Goal: Transaction & Acquisition: Purchase product/service

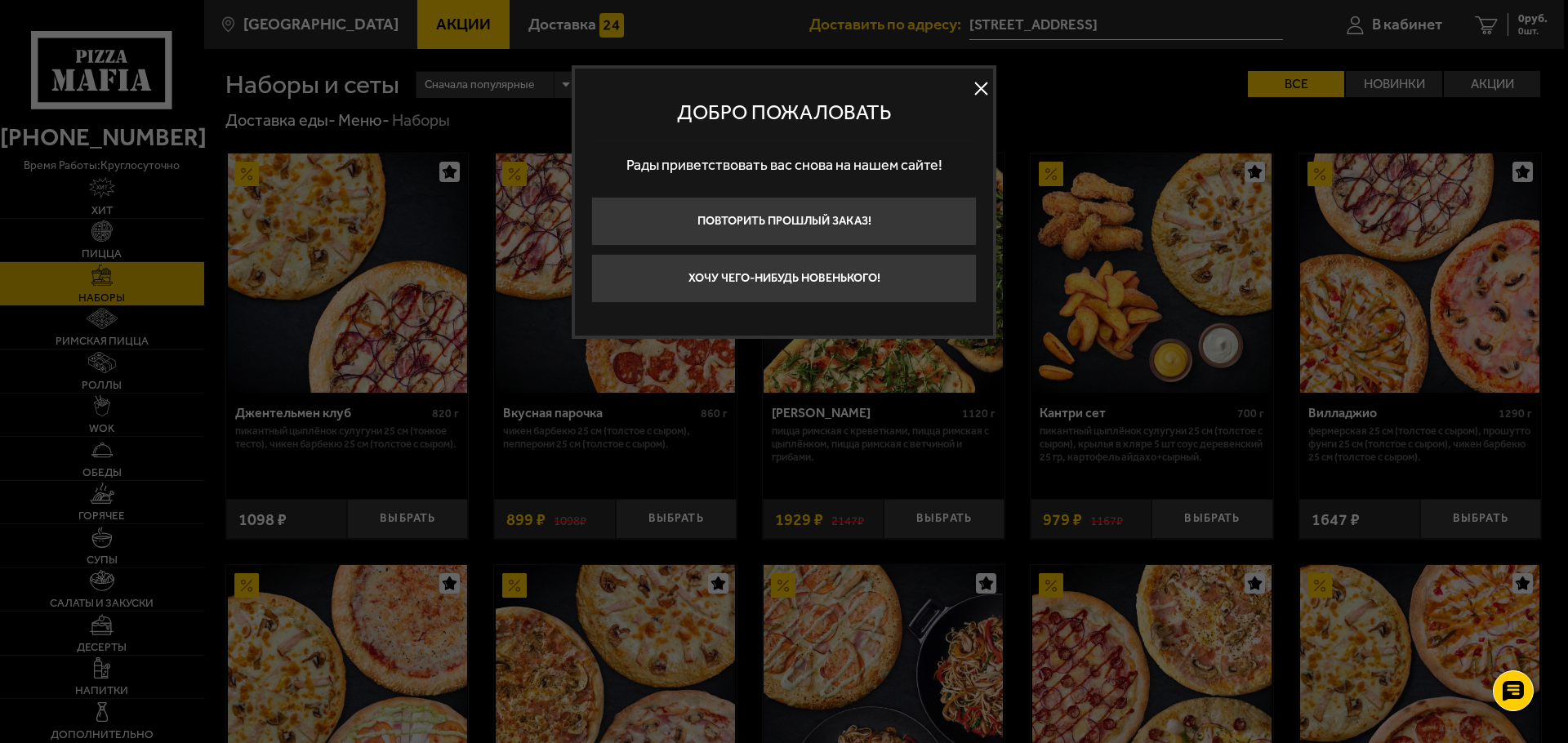
click at [985, 83] on button at bounding box center [980, 89] width 24 height 24
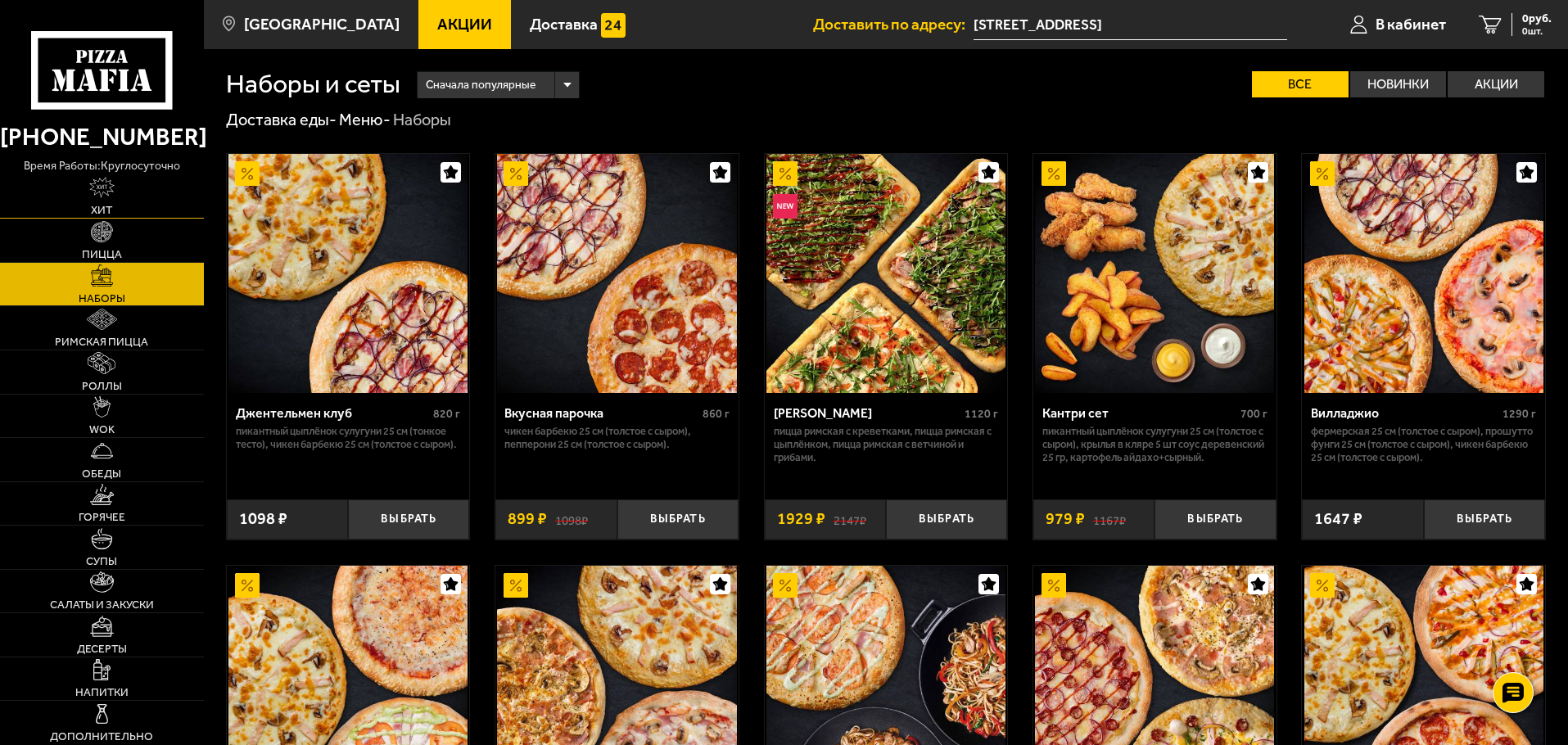
click at [129, 179] on link "Хит" at bounding box center [102, 197] width 204 height 44
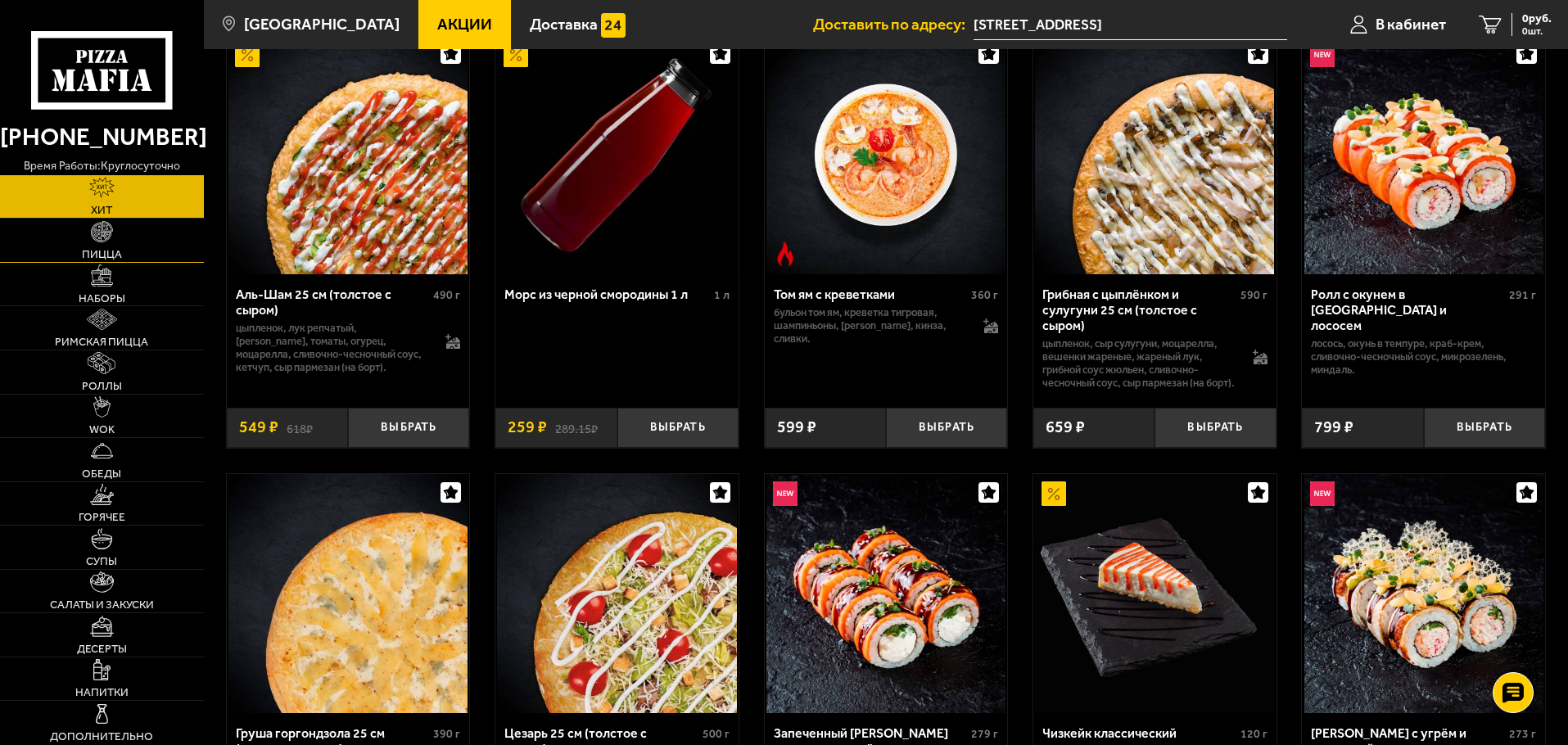
scroll to position [118, 0]
click at [120, 284] on link "Наборы" at bounding box center [102, 285] width 204 height 44
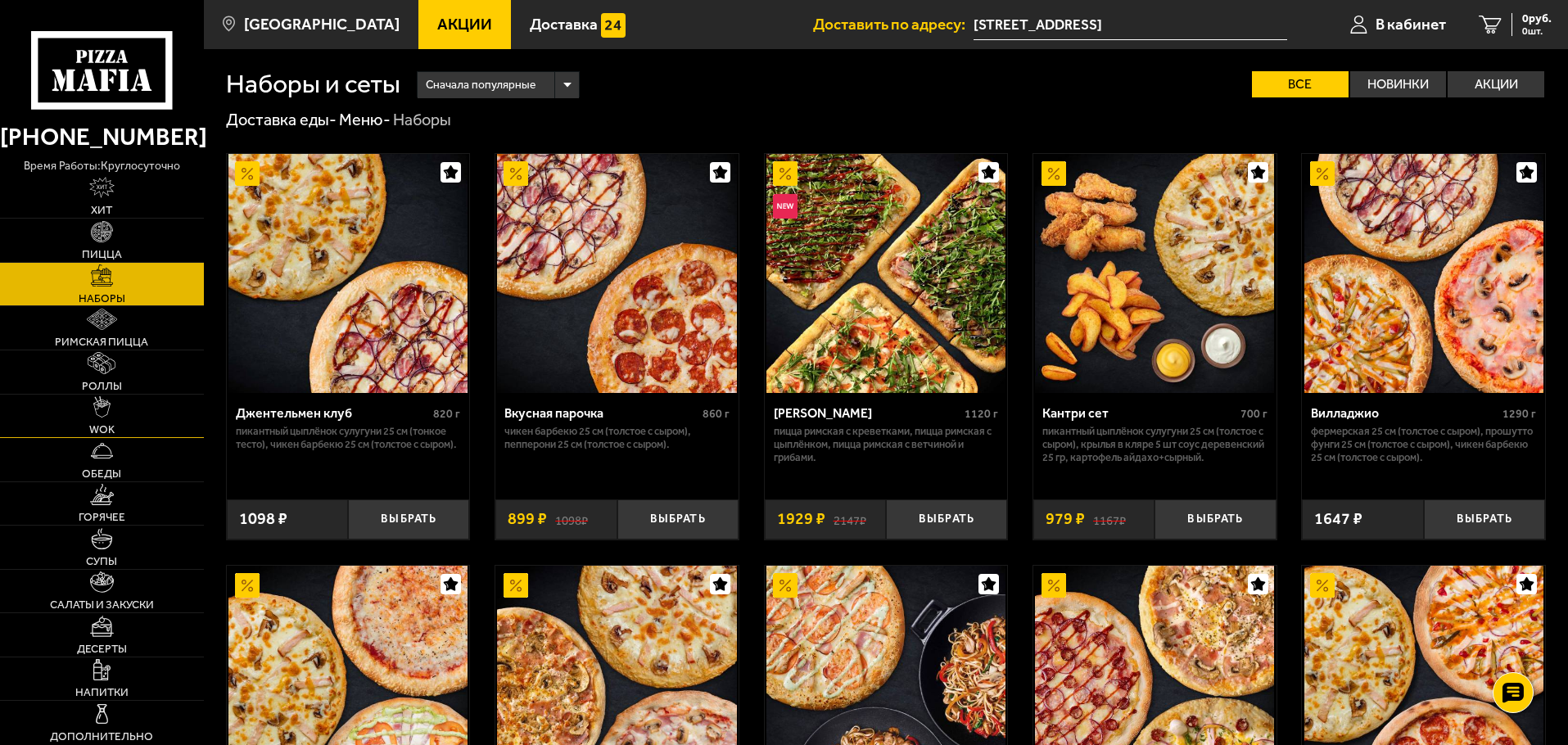
click at [112, 415] on link "WOK" at bounding box center [102, 416] width 204 height 44
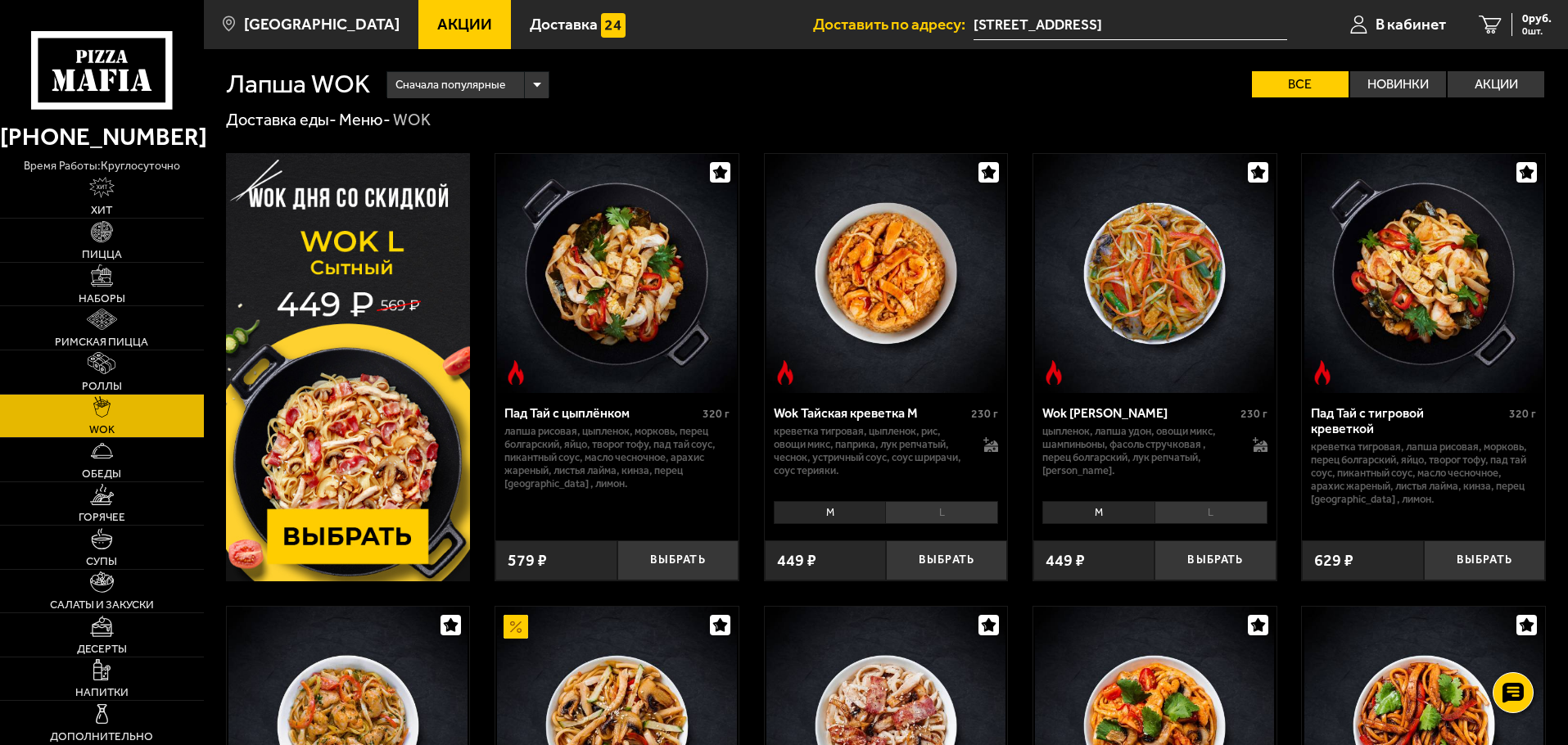
click at [362, 535] on img at bounding box center [348, 367] width 245 height 428
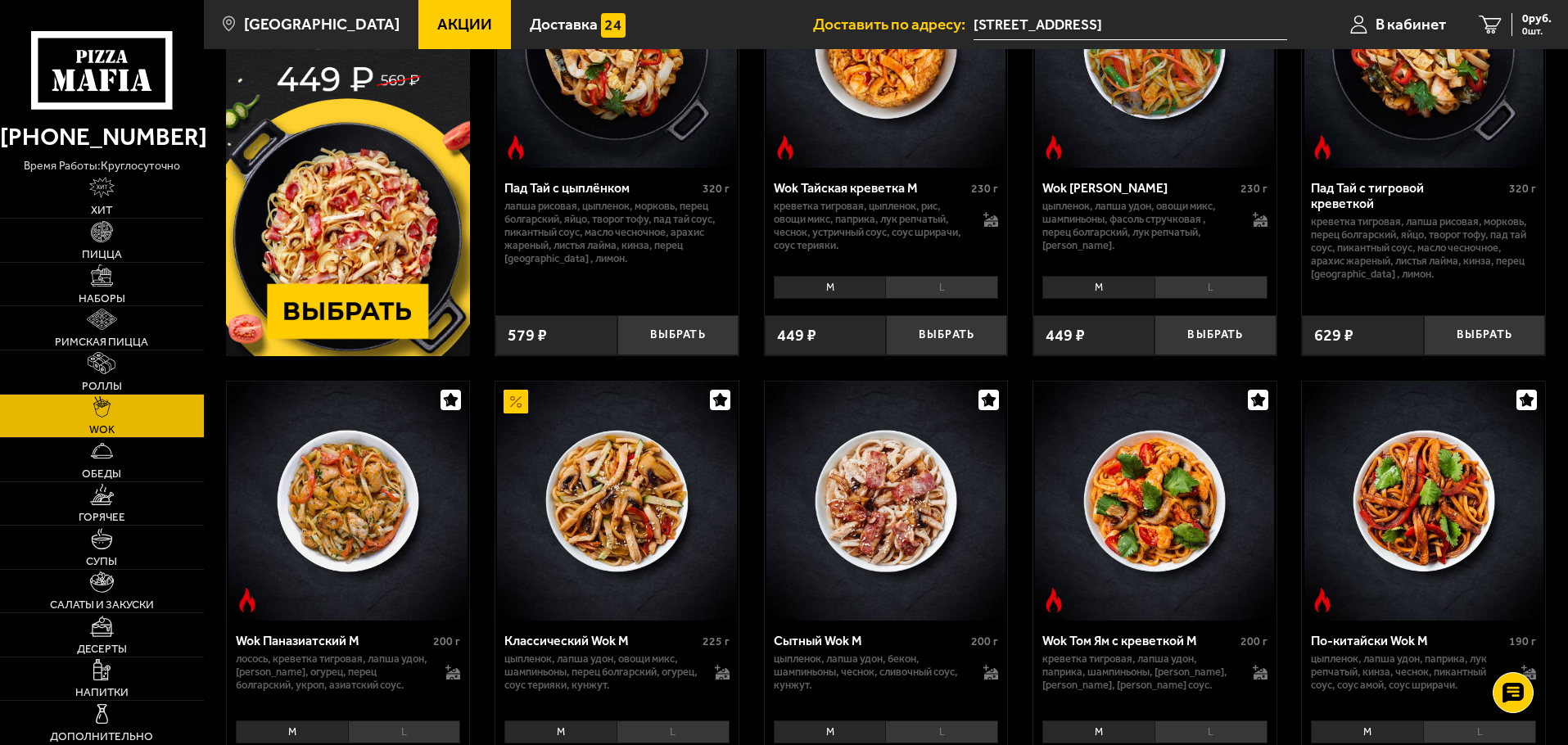
scroll to position [246, 0]
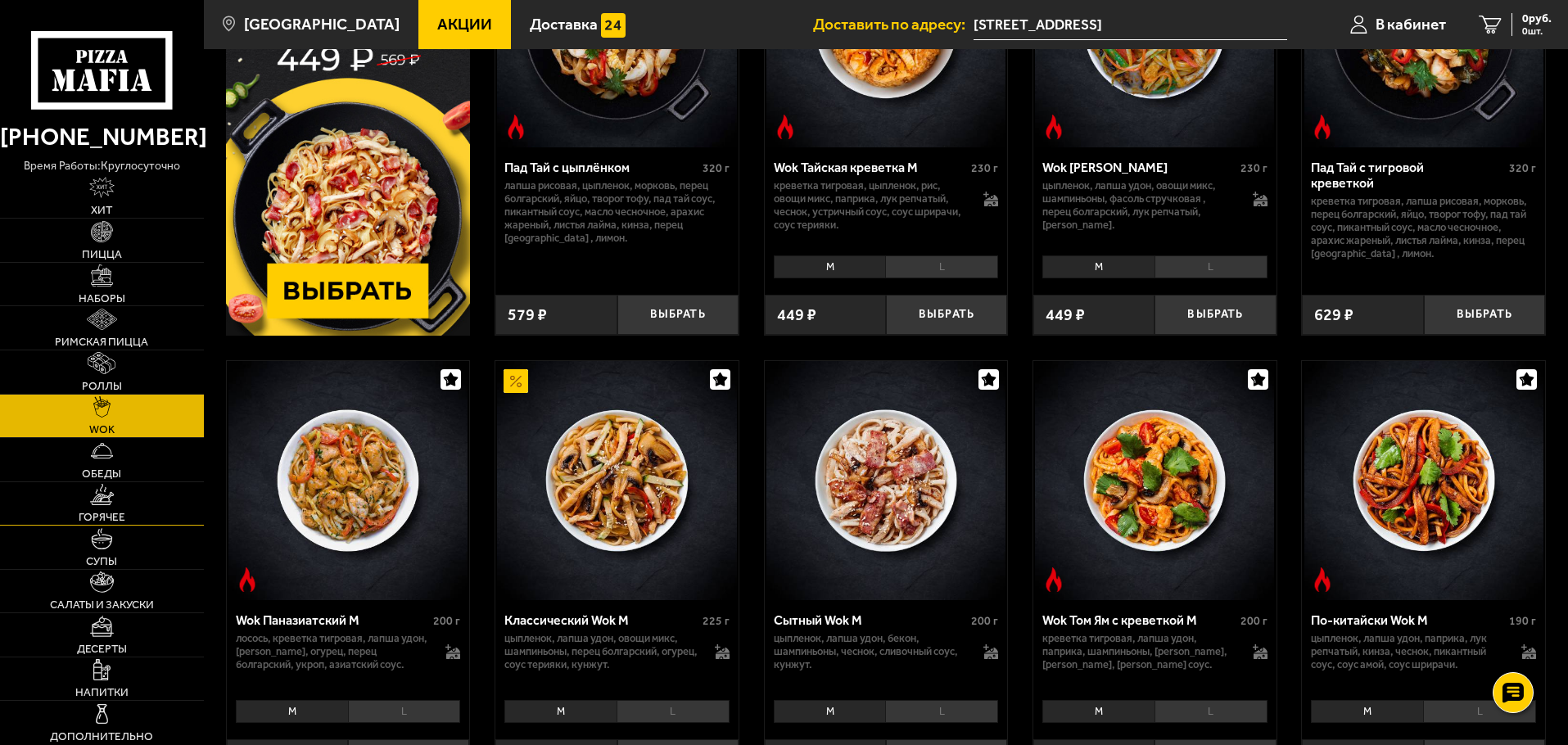
click at [114, 501] on link "Горячее" at bounding box center [102, 505] width 204 height 44
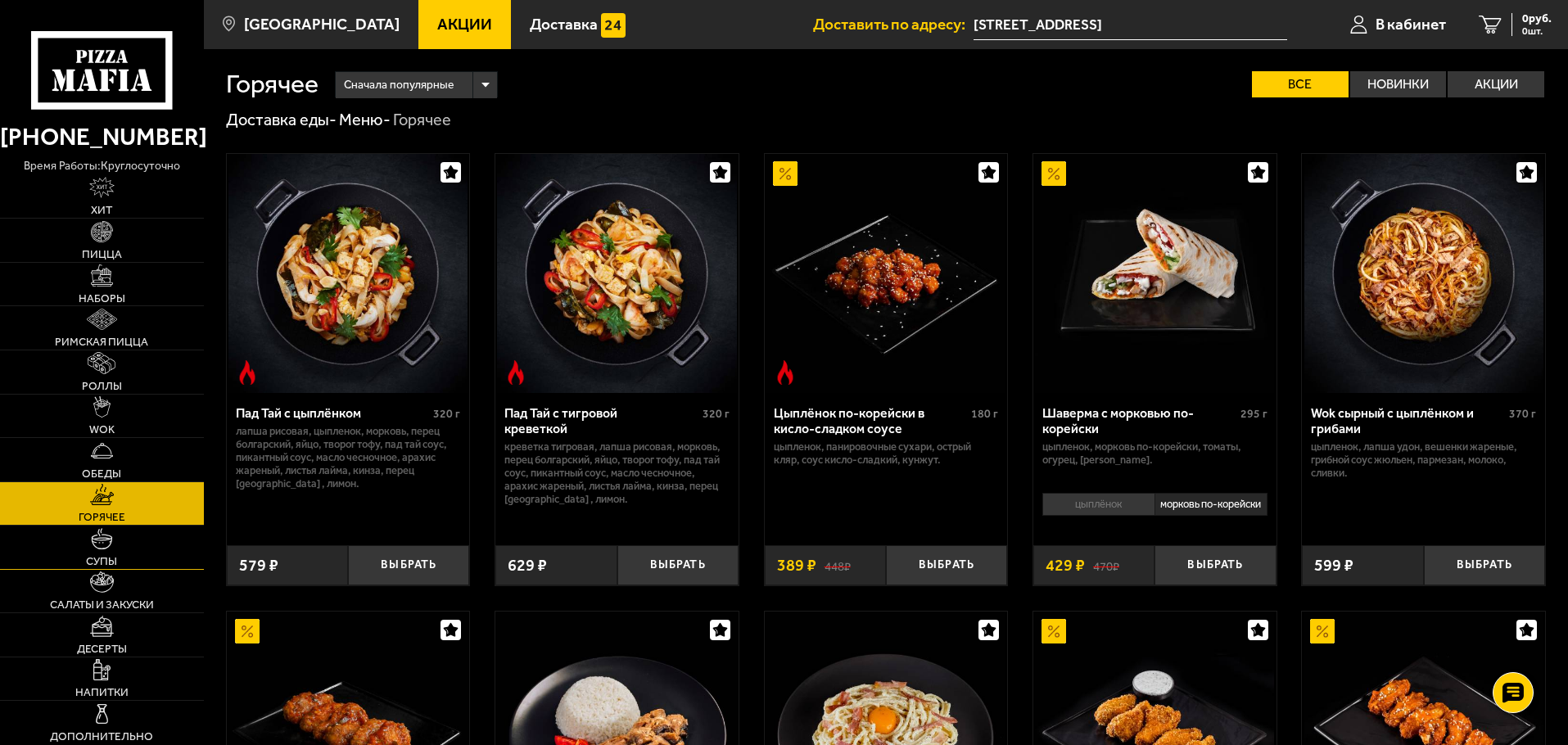
click at [130, 547] on link "Супы" at bounding box center [102, 547] width 204 height 44
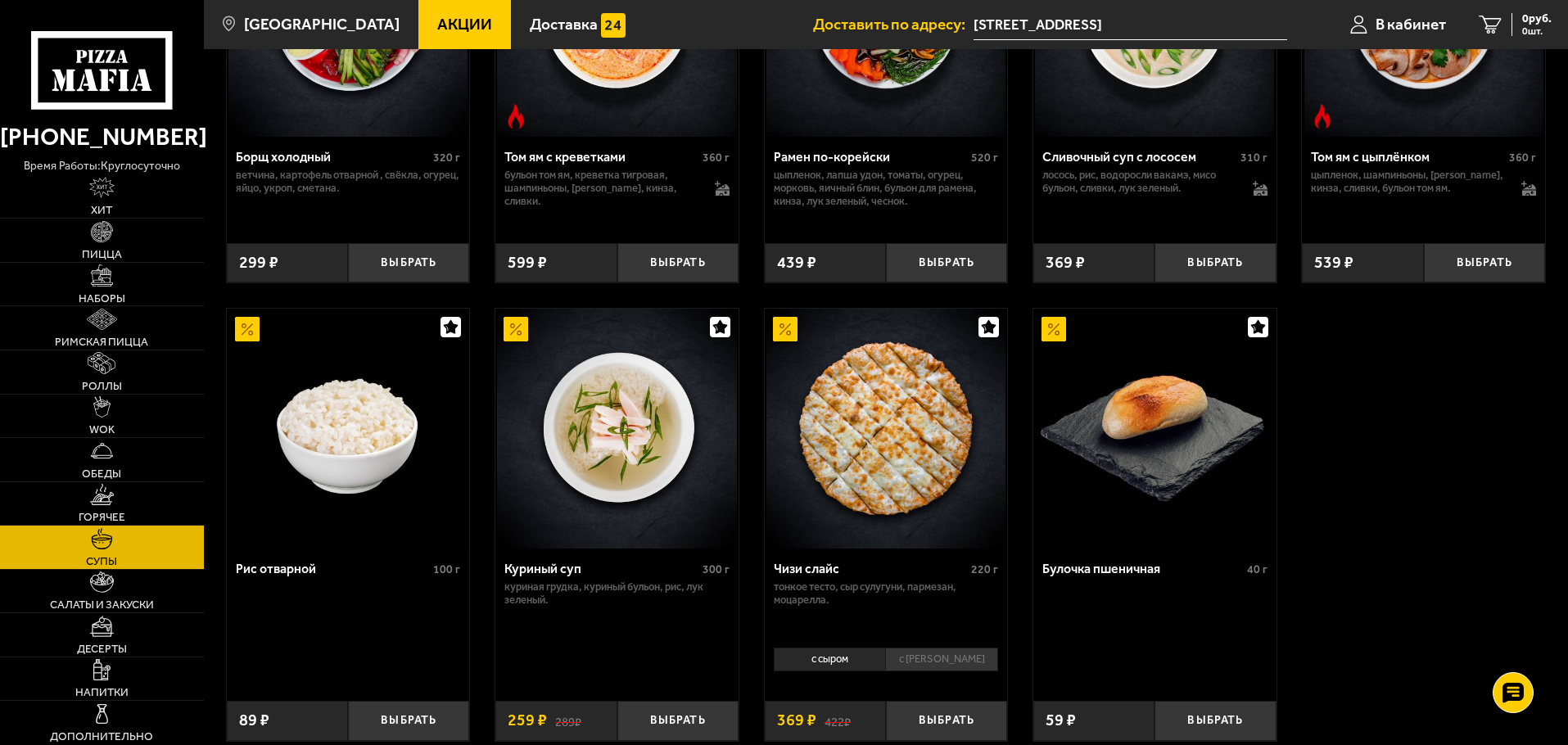
scroll to position [274, 0]
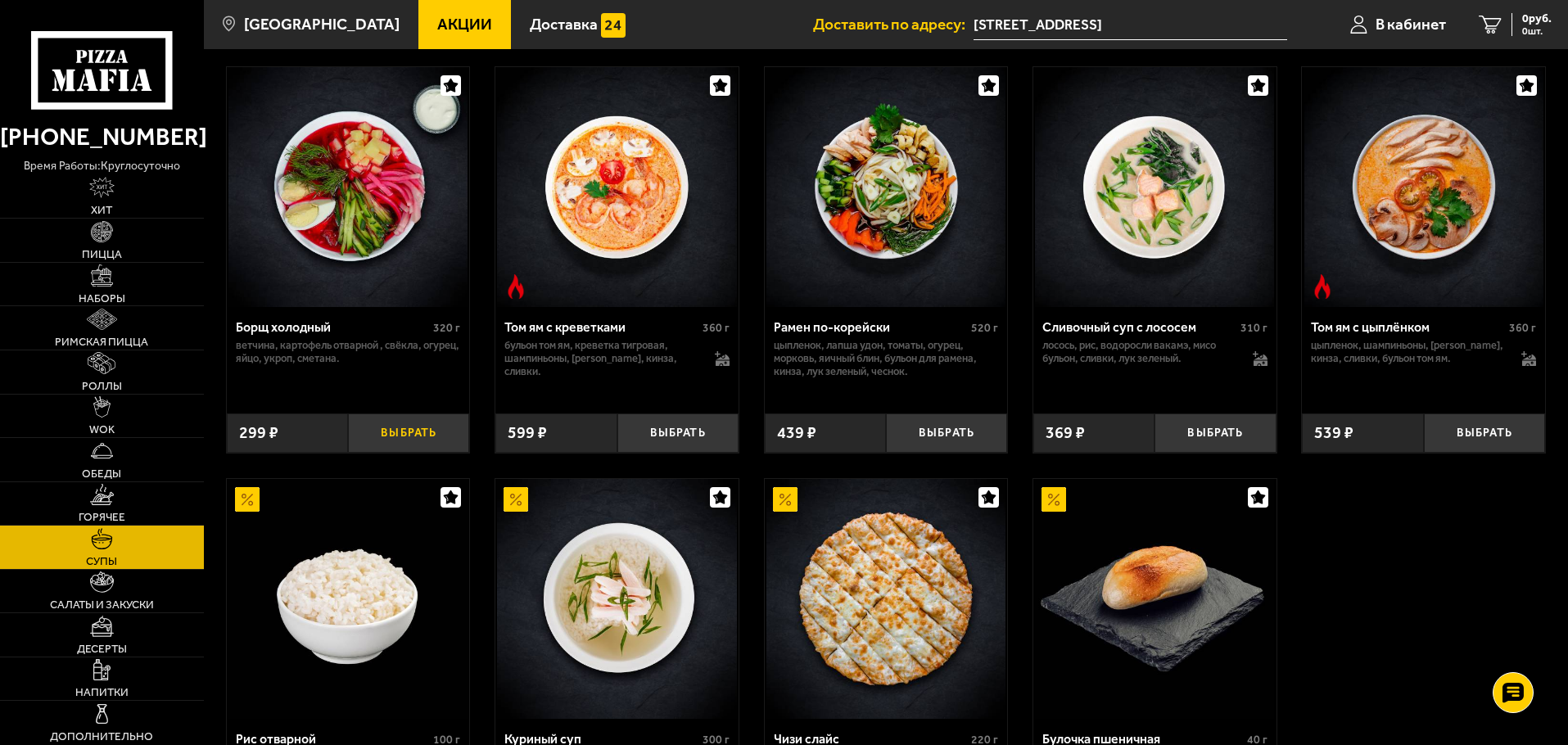
click at [390, 436] on button "Выбрать" at bounding box center [409, 434] width 121 height 40
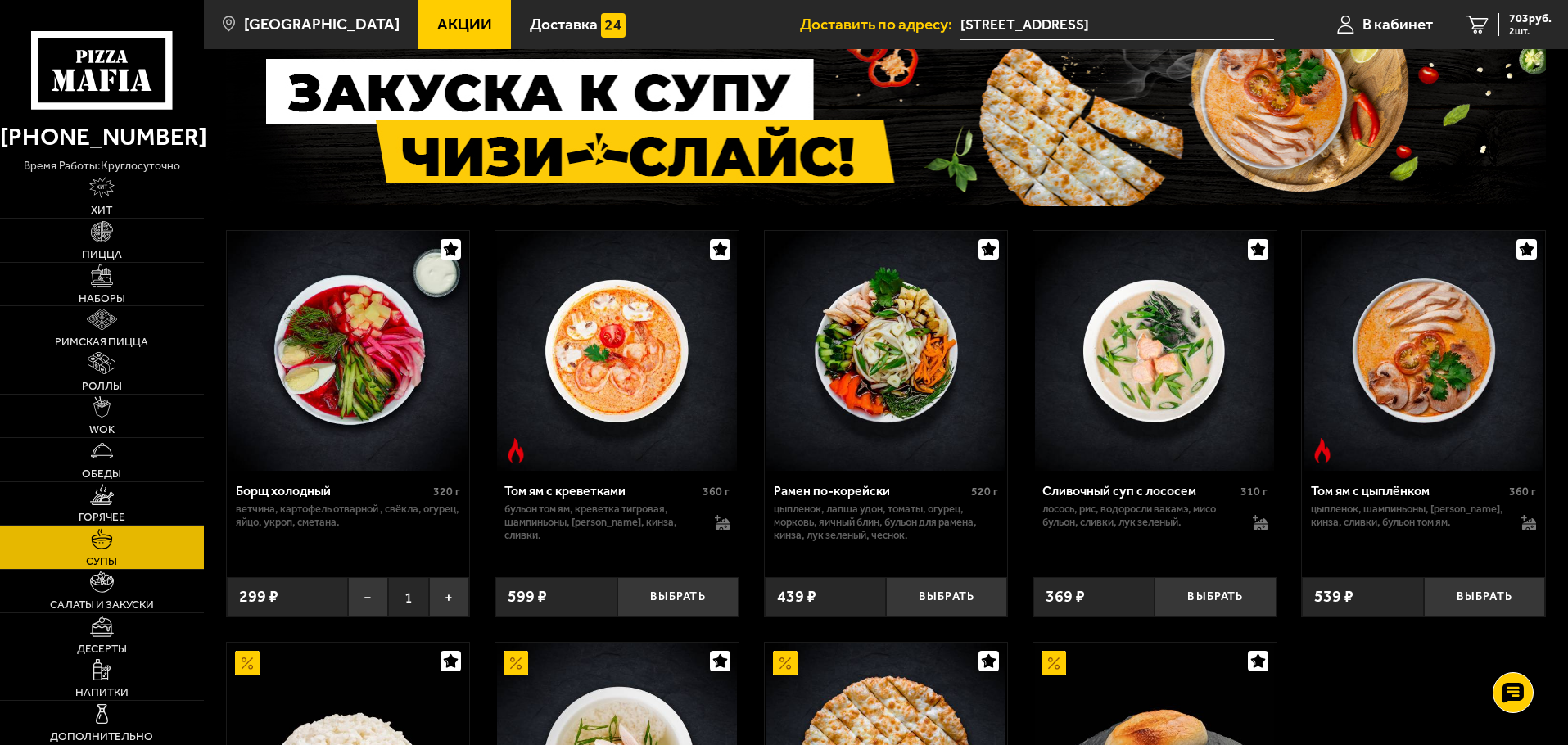
scroll to position [193, 0]
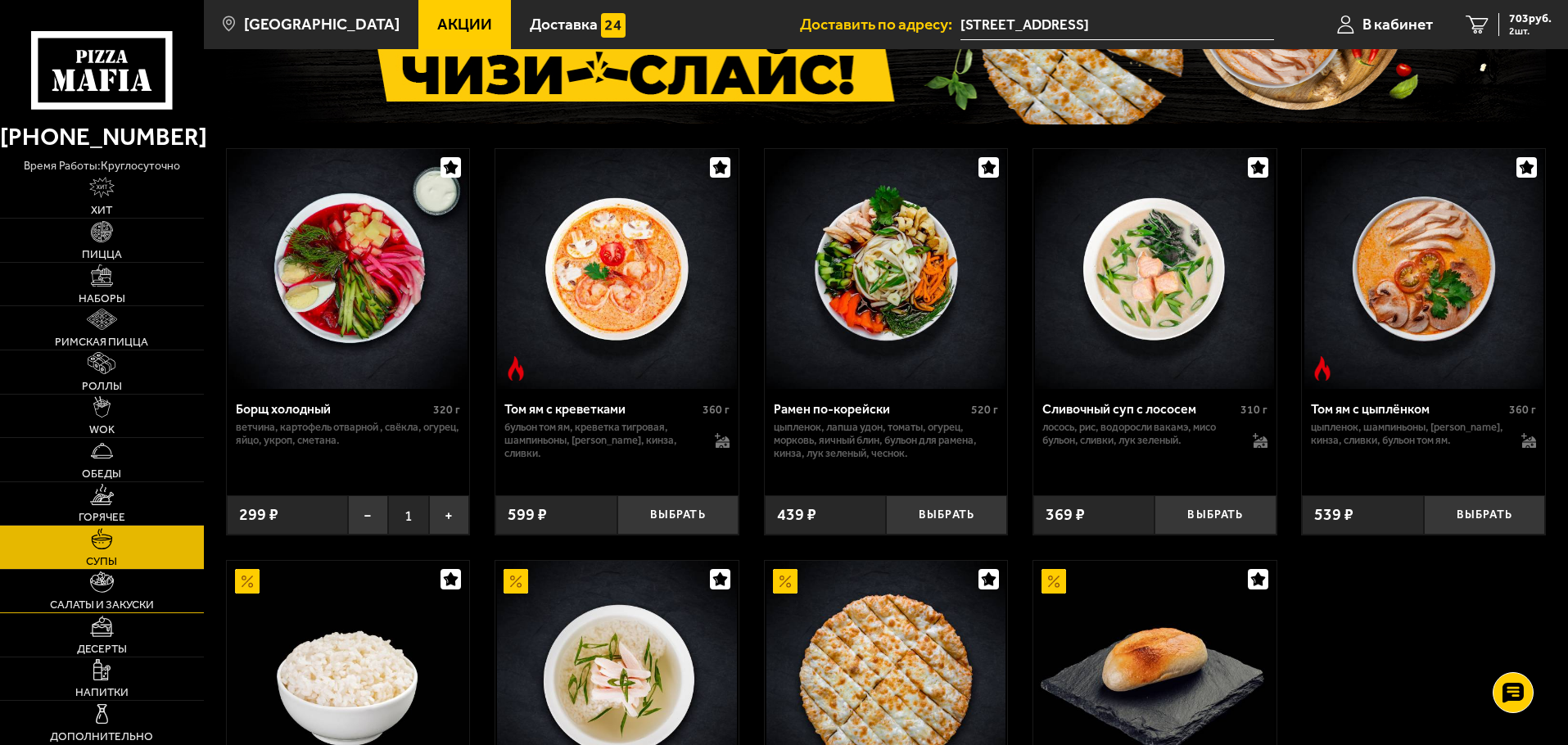
click at [108, 602] on span "Салаты и закуски" at bounding box center [102, 605] width 104 height 12
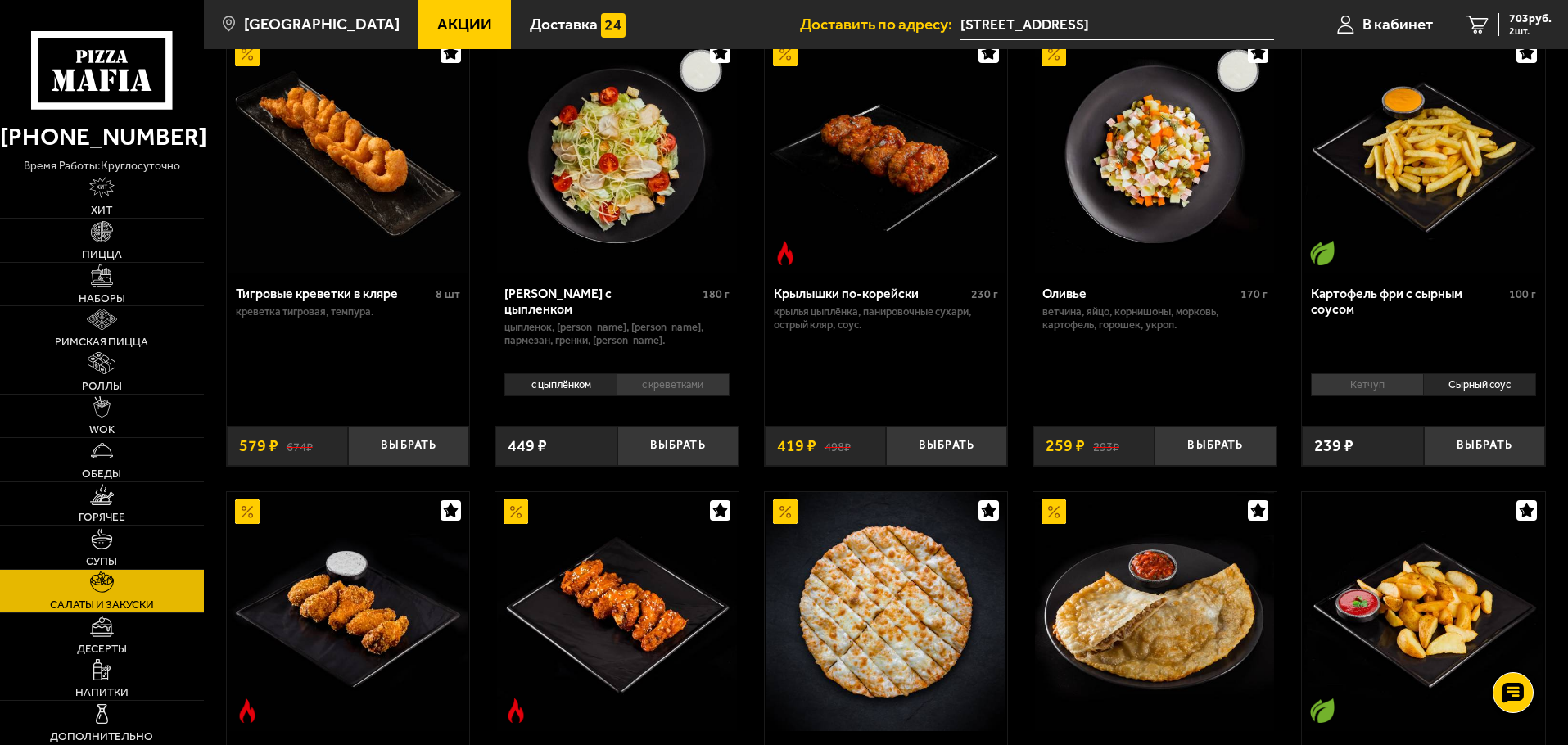
scroll to position [82, 0]
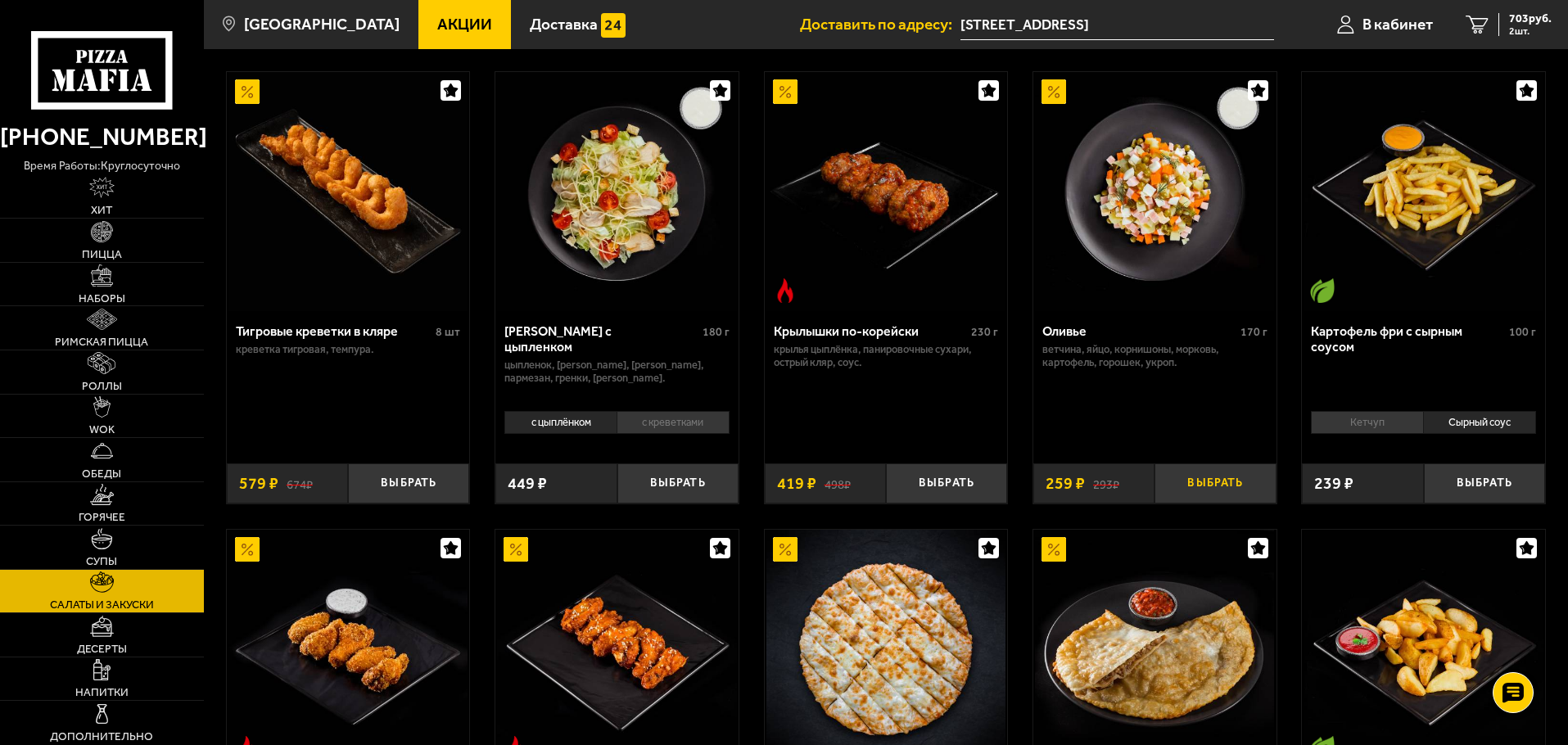
click at [1212, 485] on button "Выбрать" at bounding box center [1215, 483] width 121 height 40
click at [1539, 25] on div "962 руб. 3 шт." at bounding box center [1524, 24] width 53 height 23
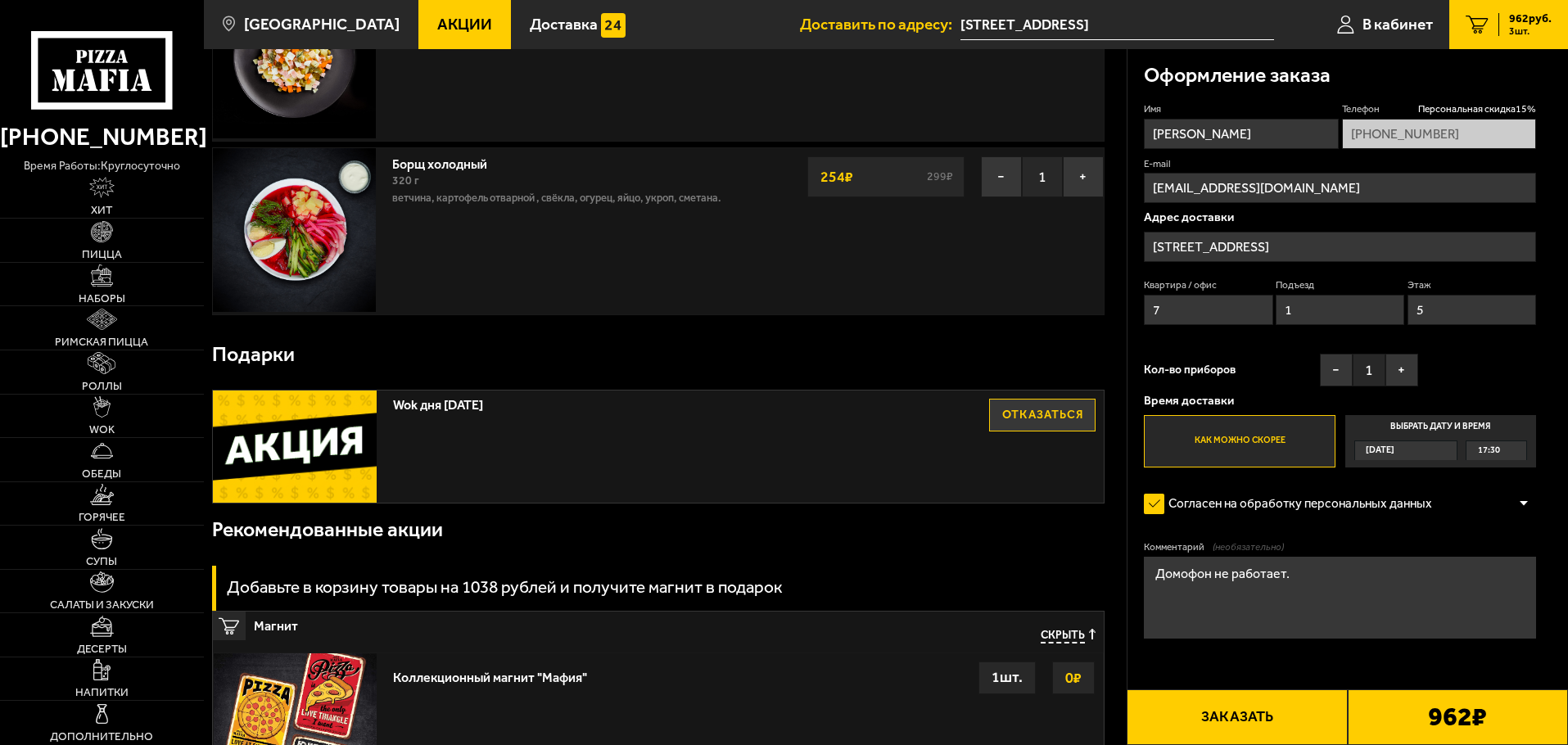
scroll to position [409, 0]
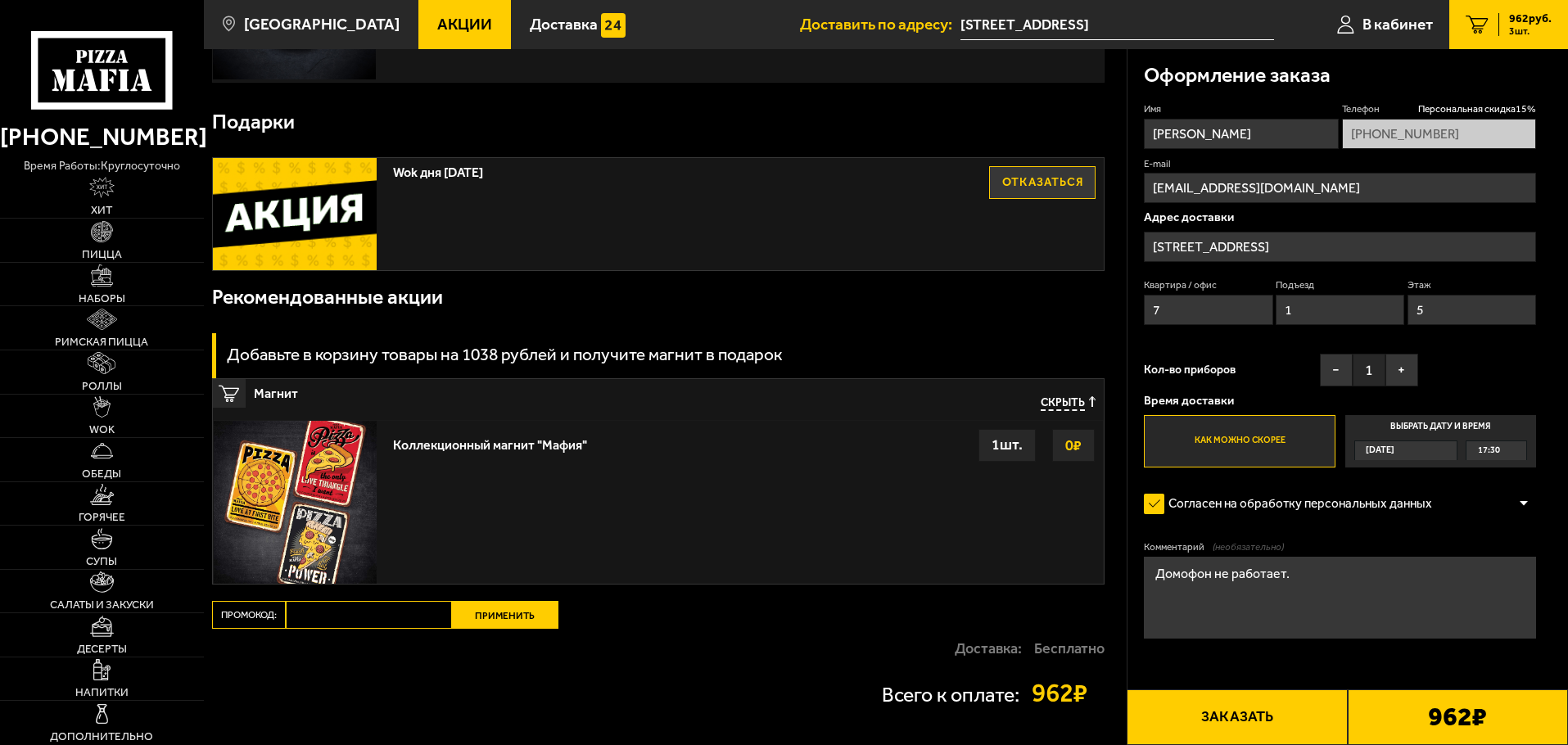
click at [1008, 447] on div "1 шт." at bounding box center [1007, 445] width 57 height 33
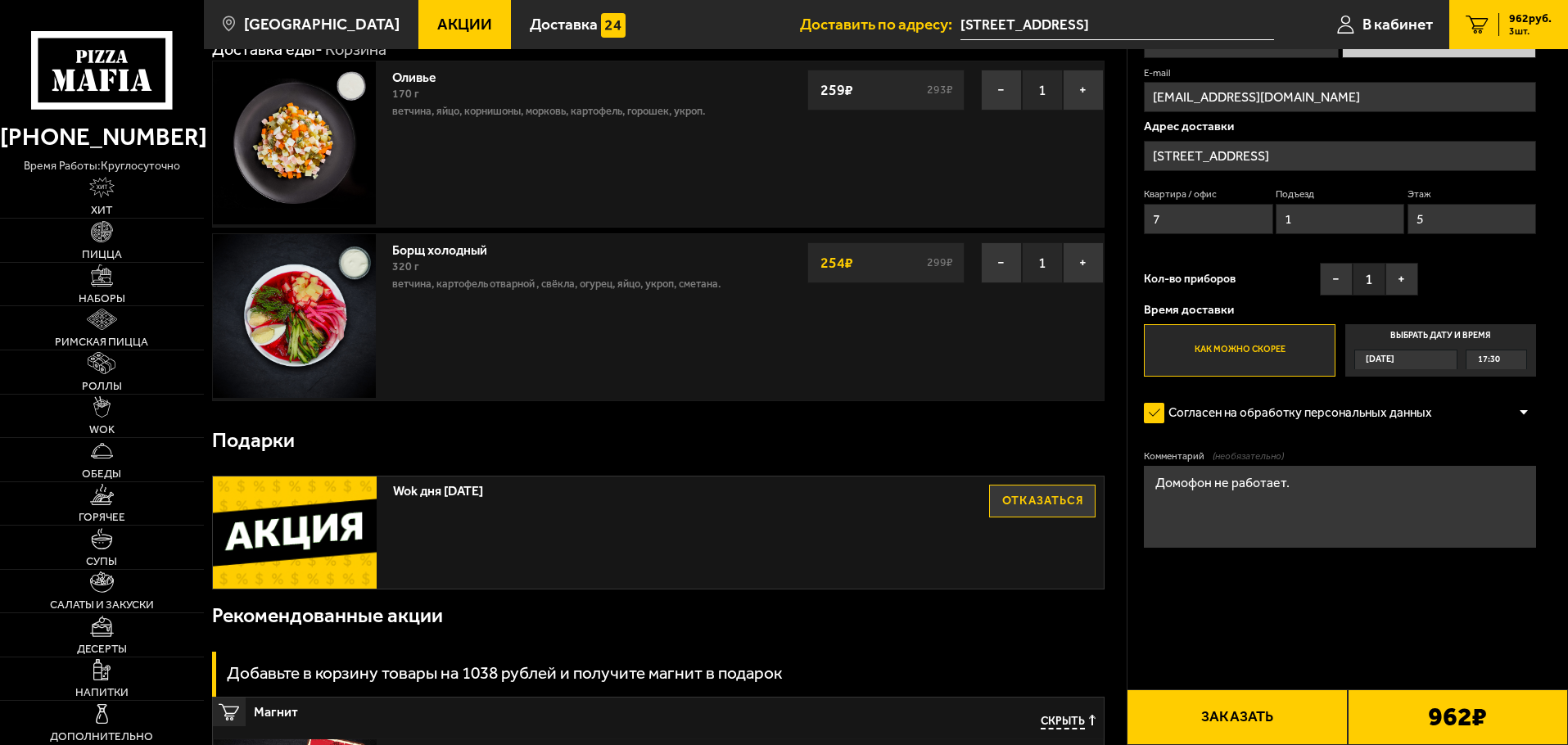
scroll to position [0, 0]
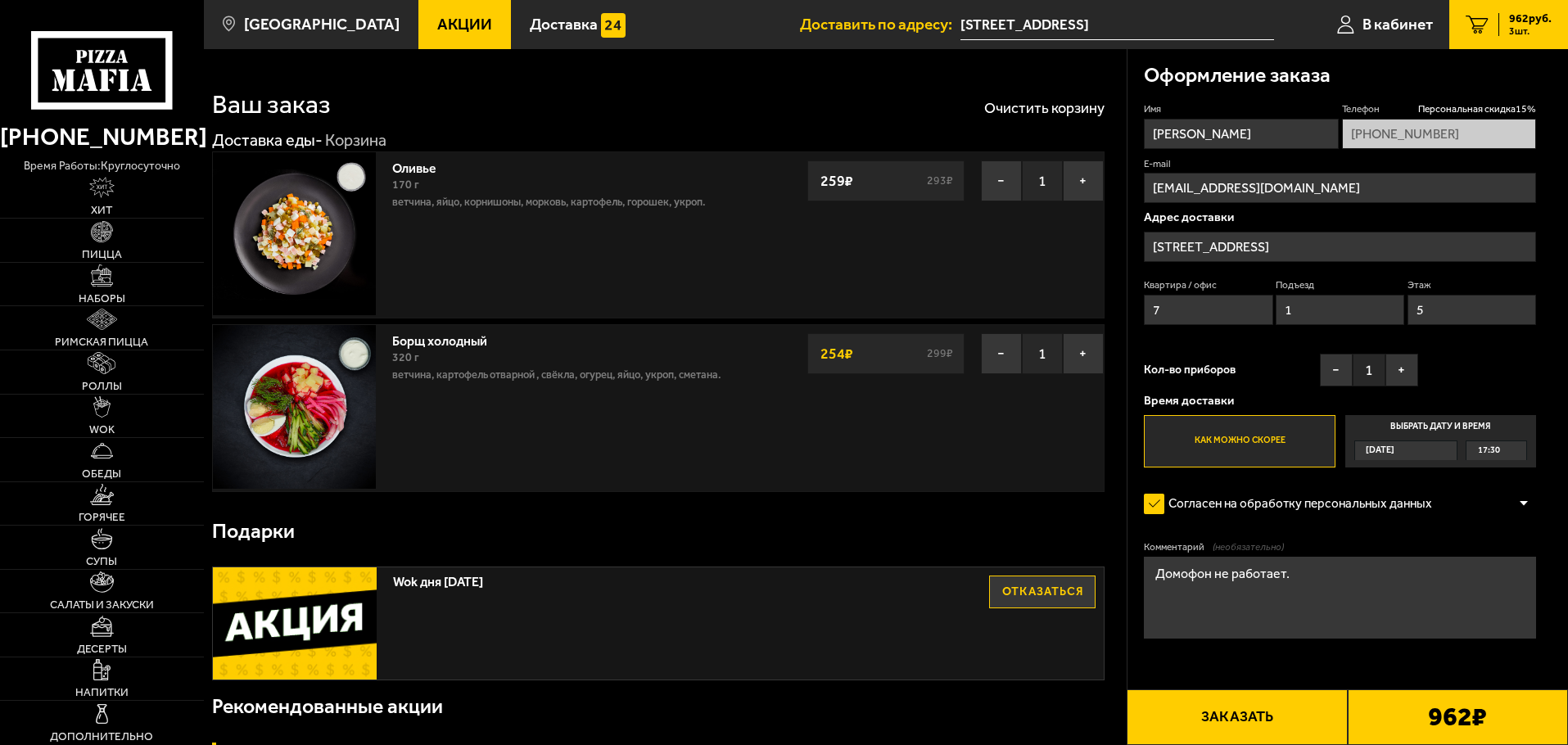
click at [1248, 707] on button "Заказать" at bounding box center [1237, 717] width 220 height 55
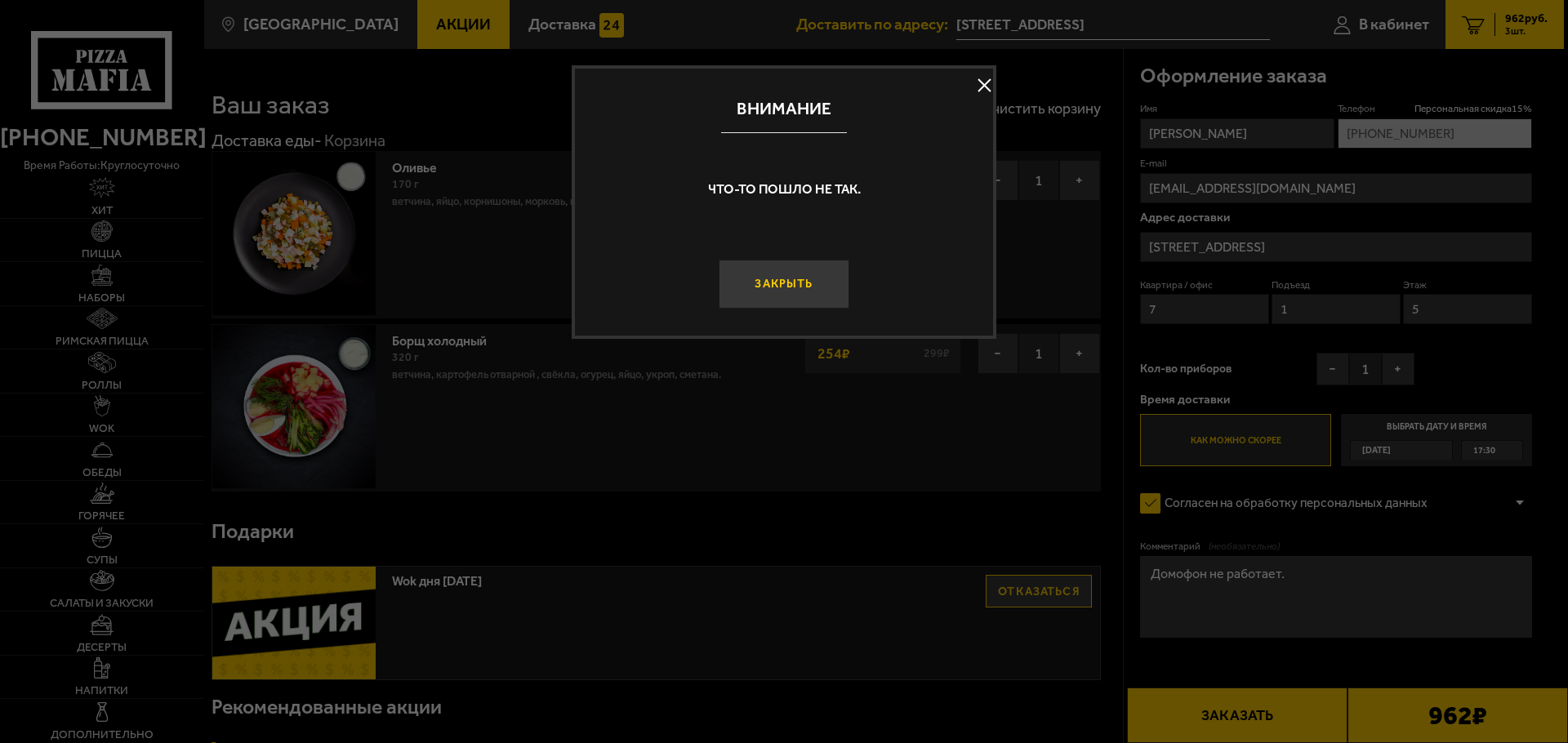
click at [804, 274] on button "Закрыть" at bounding box center [784, 284] width 131 height 49
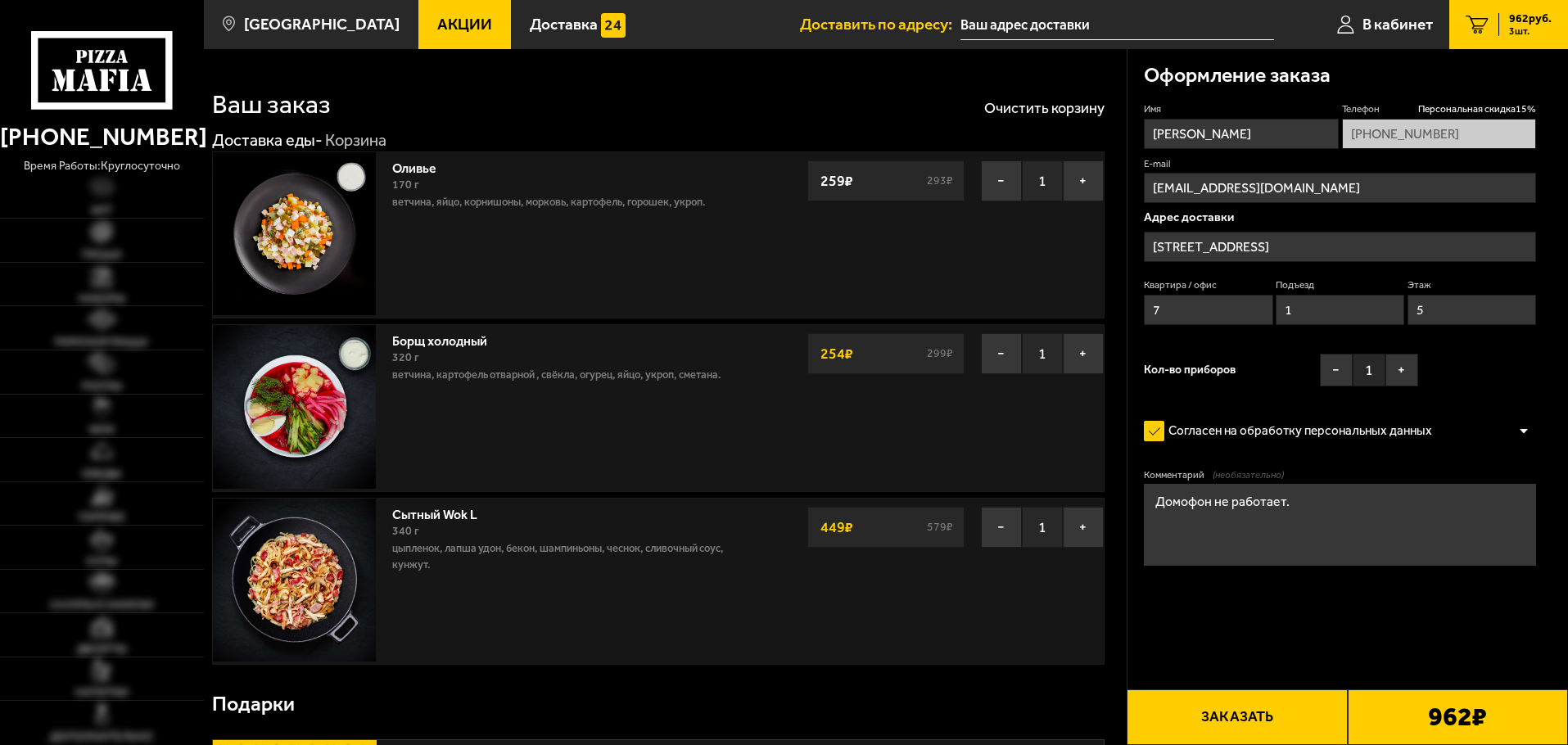
type input "[STREET_ADDRESS]"
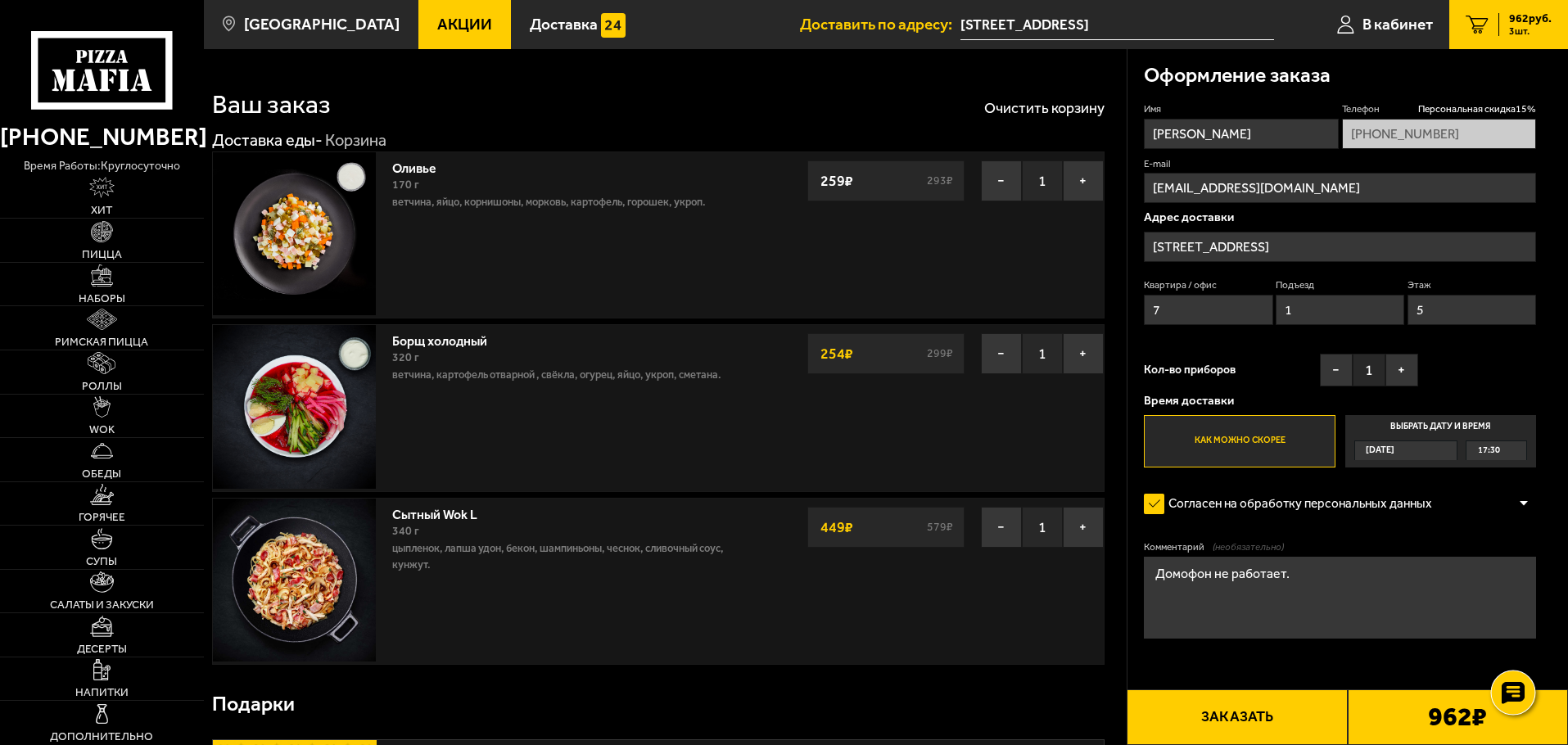
click at [1510, 690] on use at bounding box center [1513, 692] width 24 height 23
click at [1234, 733] on button "Заказать" at bounding box center [1237, 717] width 220 height 55
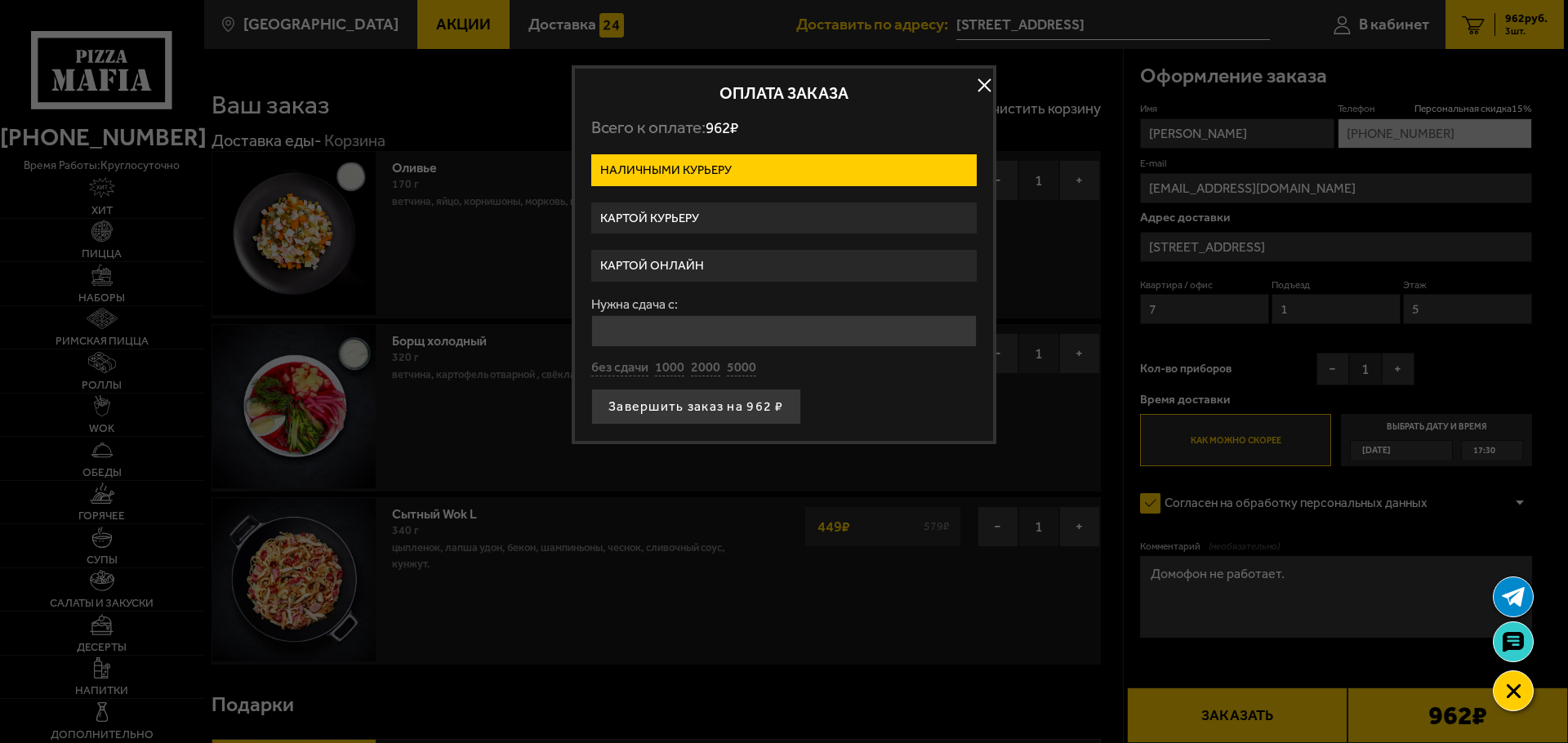
click at [679, 264] on label "Картой онлайн" at bounding box center [784, 266] width 386 height 32
click at [0, 0] on input "Картой онлайн" at bounding box center [0, 0] width 0 height 0
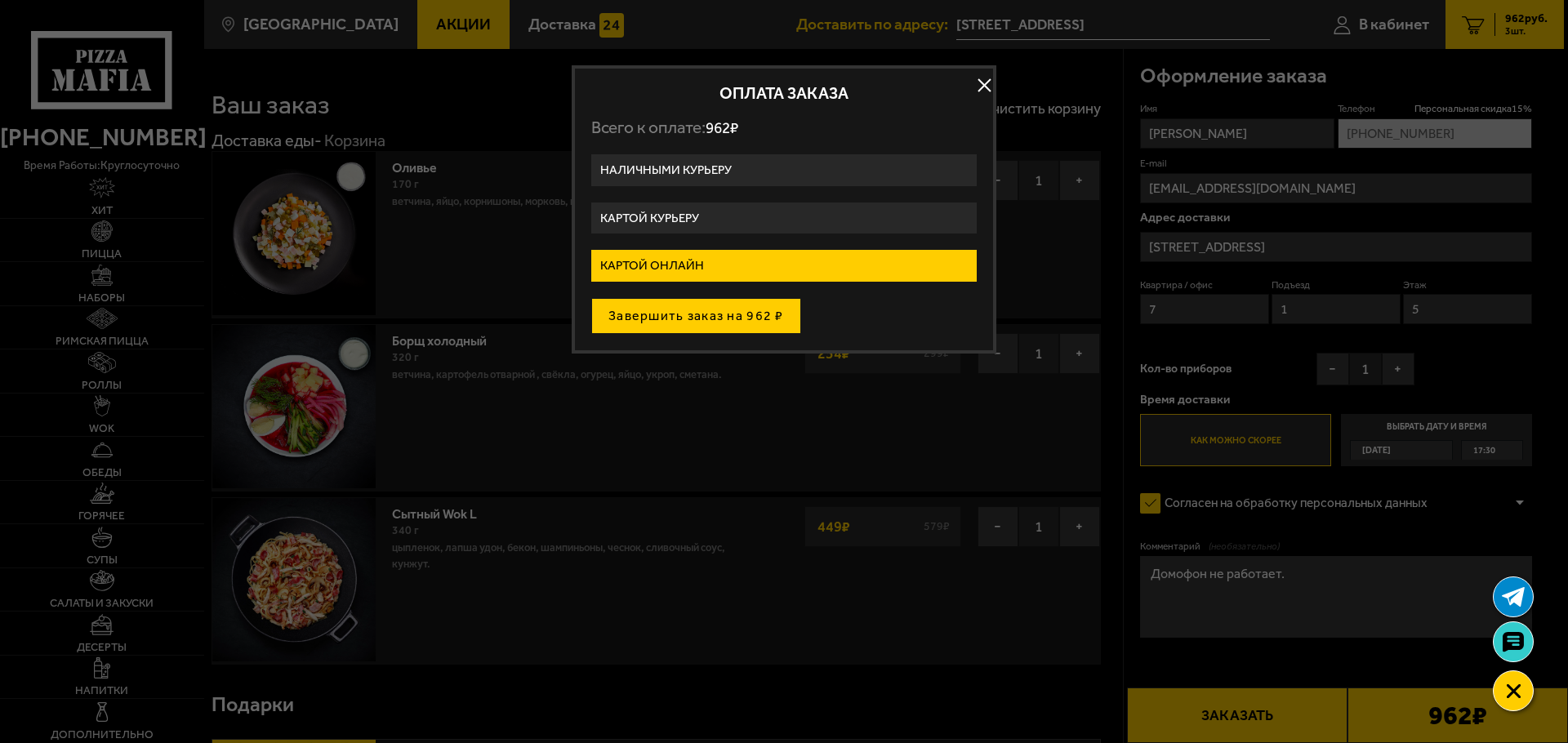
click at [720, 314] on button "Завершить заказ на 962 ₽" at bounding box center [696, 316] width 210 height 36
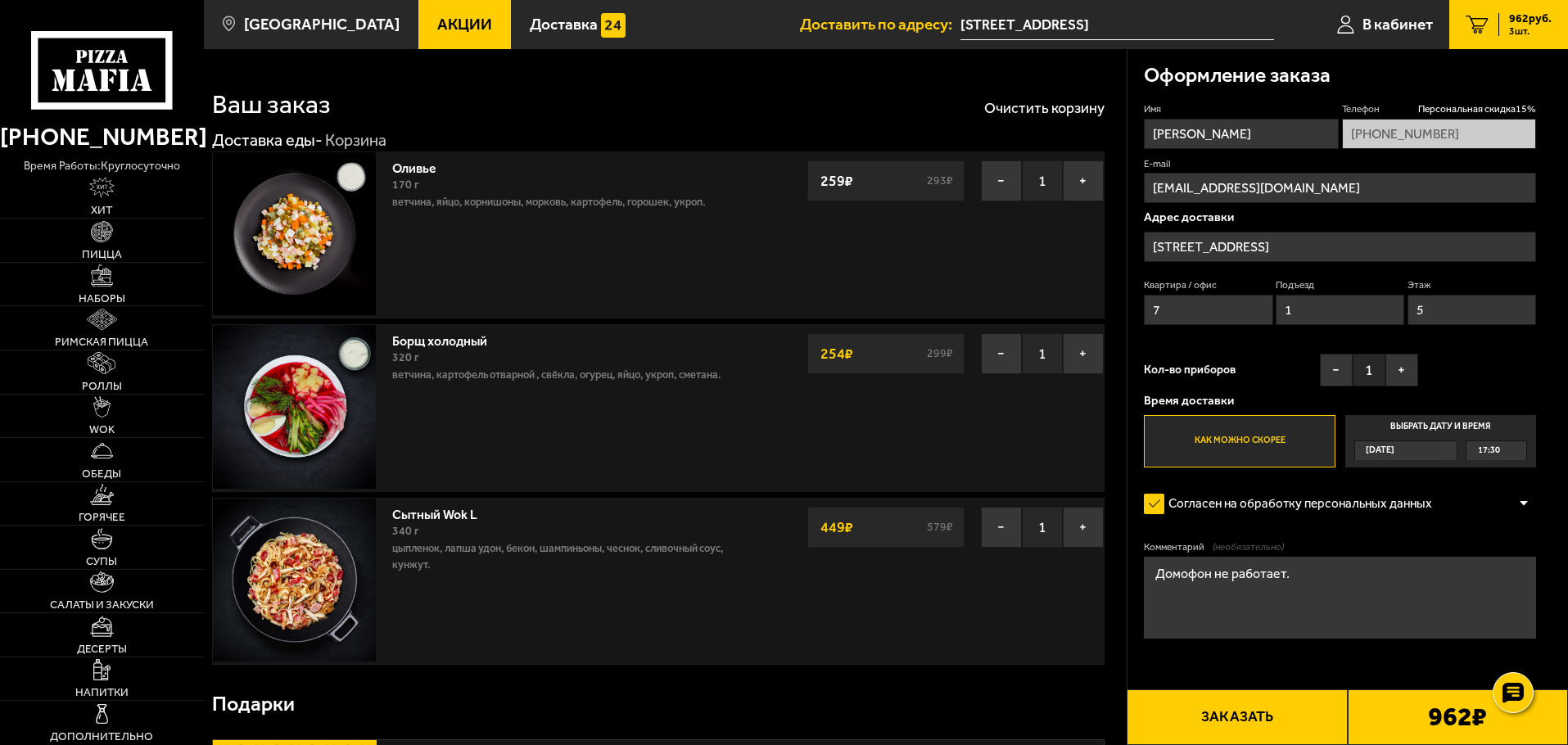
click at [1275, 717] on button "Заказать" at bounding box center [1237, 717] width 220 height 55
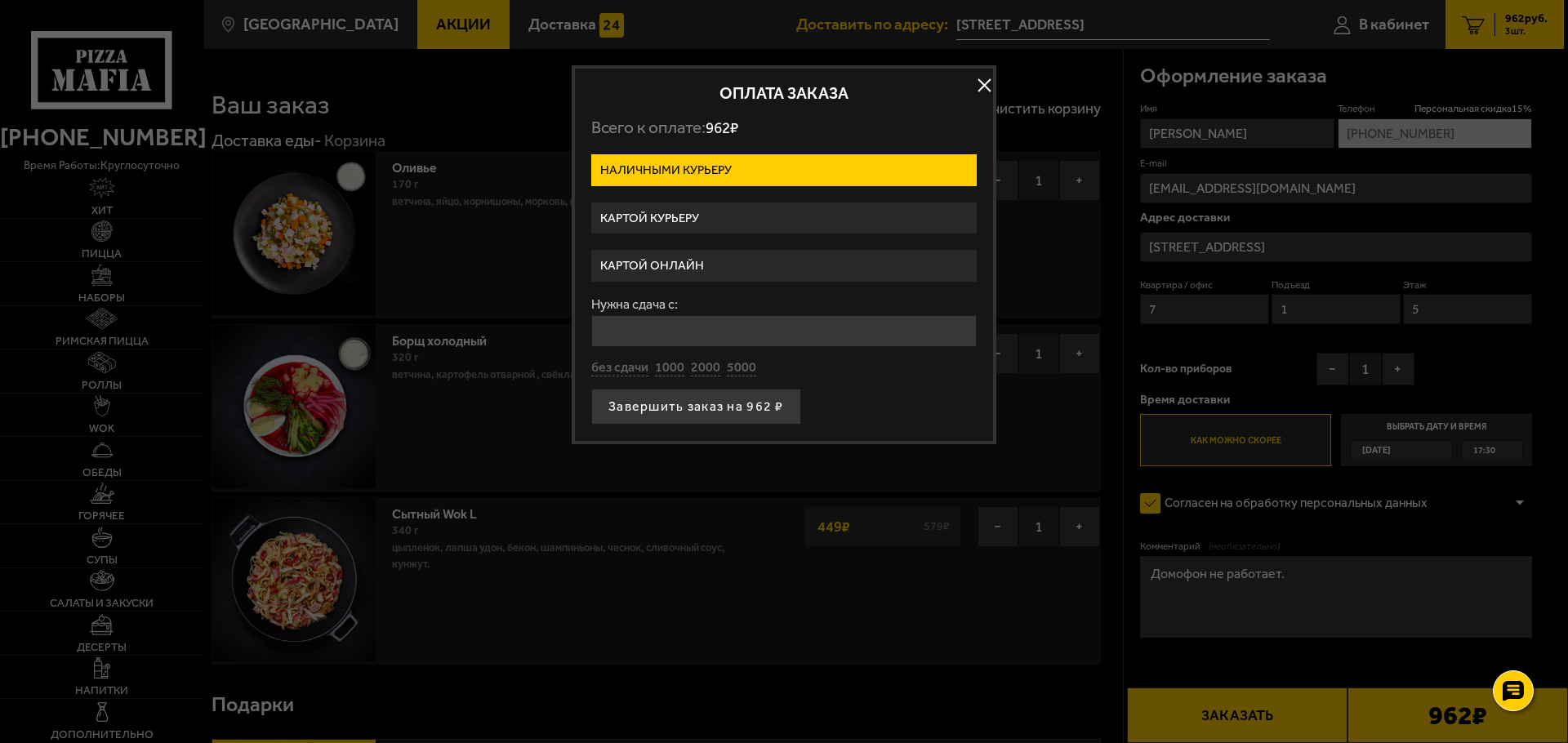
click at [683, 266] on label "Картой онлайн" at bounding box center [784, 266] width 386 height 32
click at [0, 0] on input "Картой онлайн" at bounding box center [0, 0] width 0 height 0
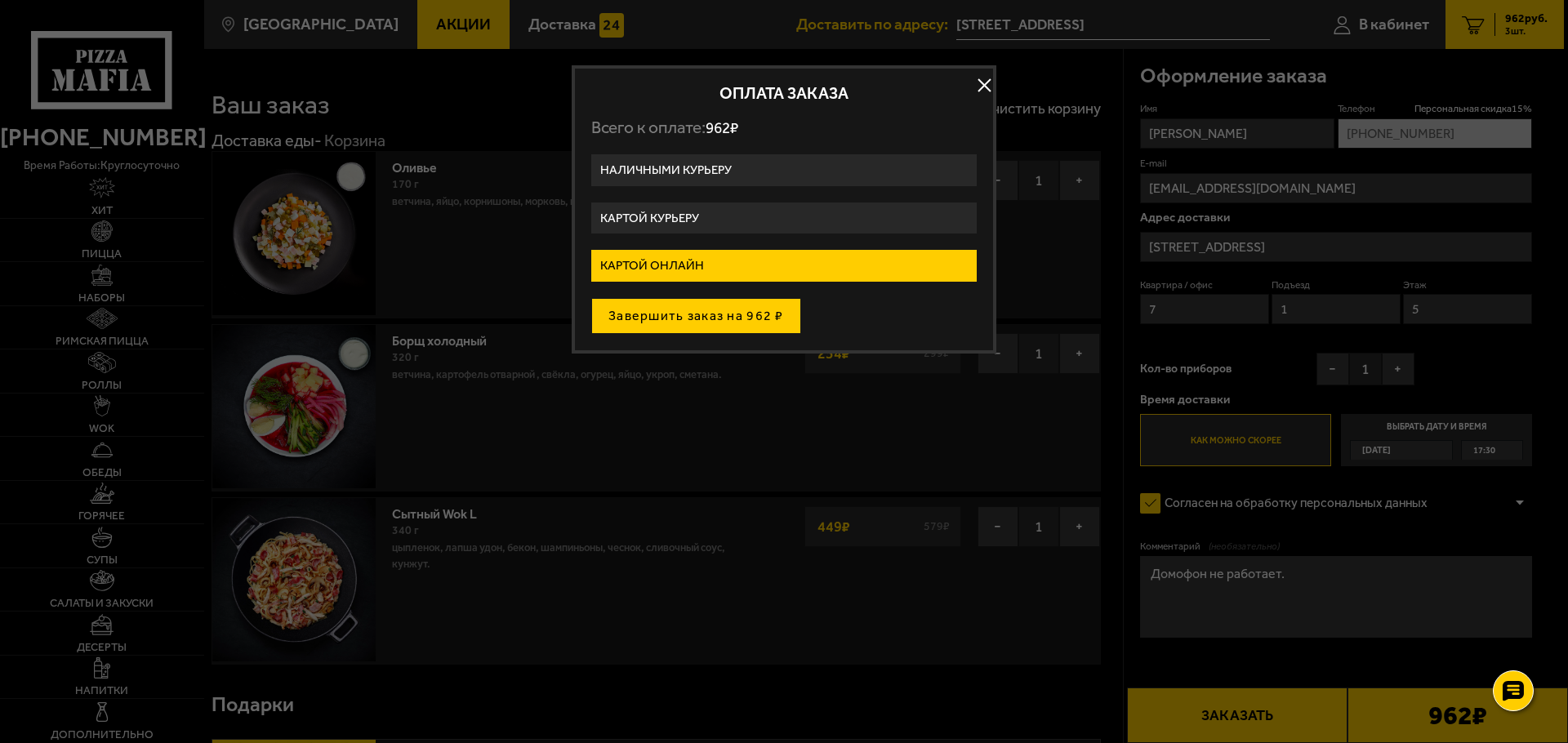
click at [681, 316] on button "Завершить заказ на 962 ₽" at bounding box center [696, 316] width 210 height 36
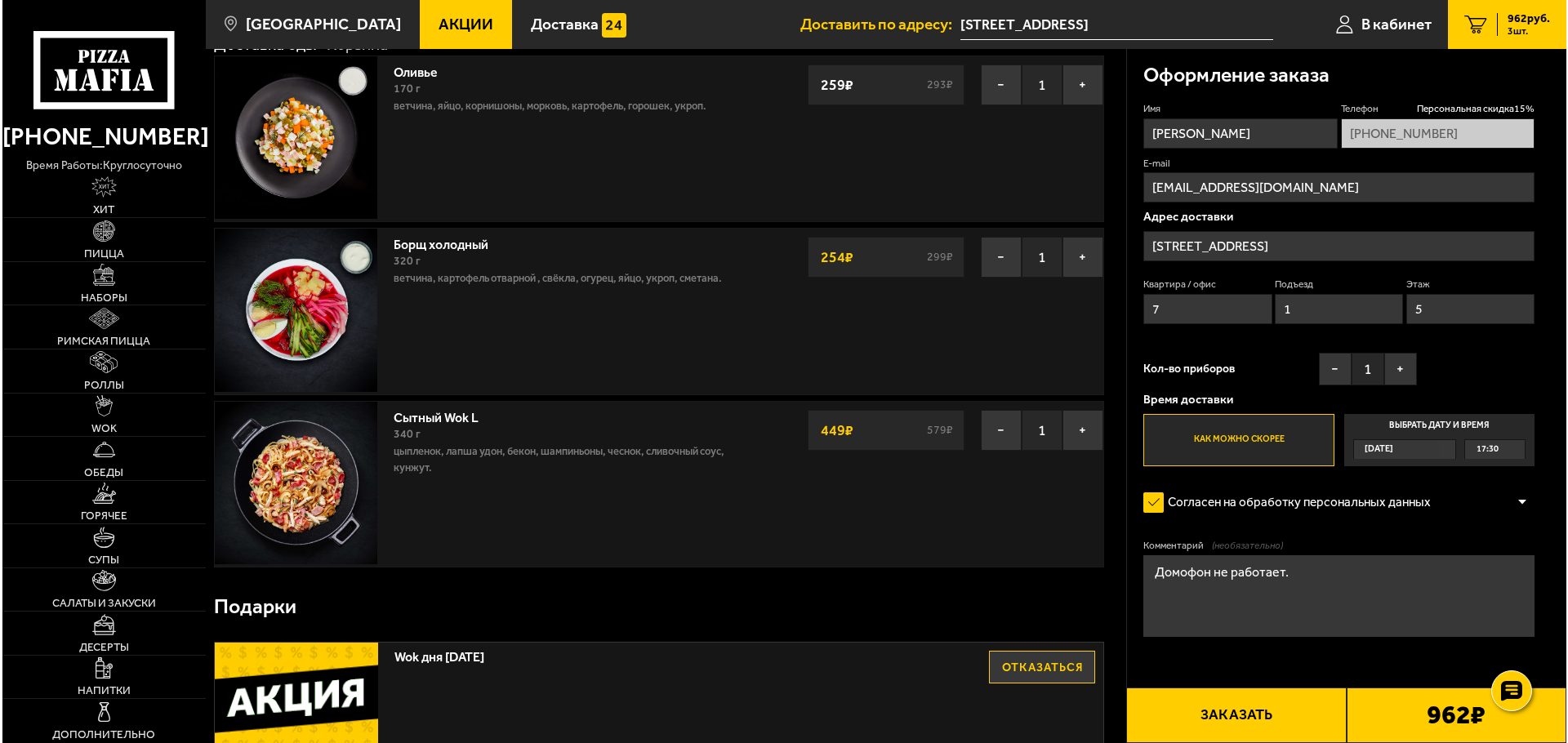
scroll to position [245, 0]
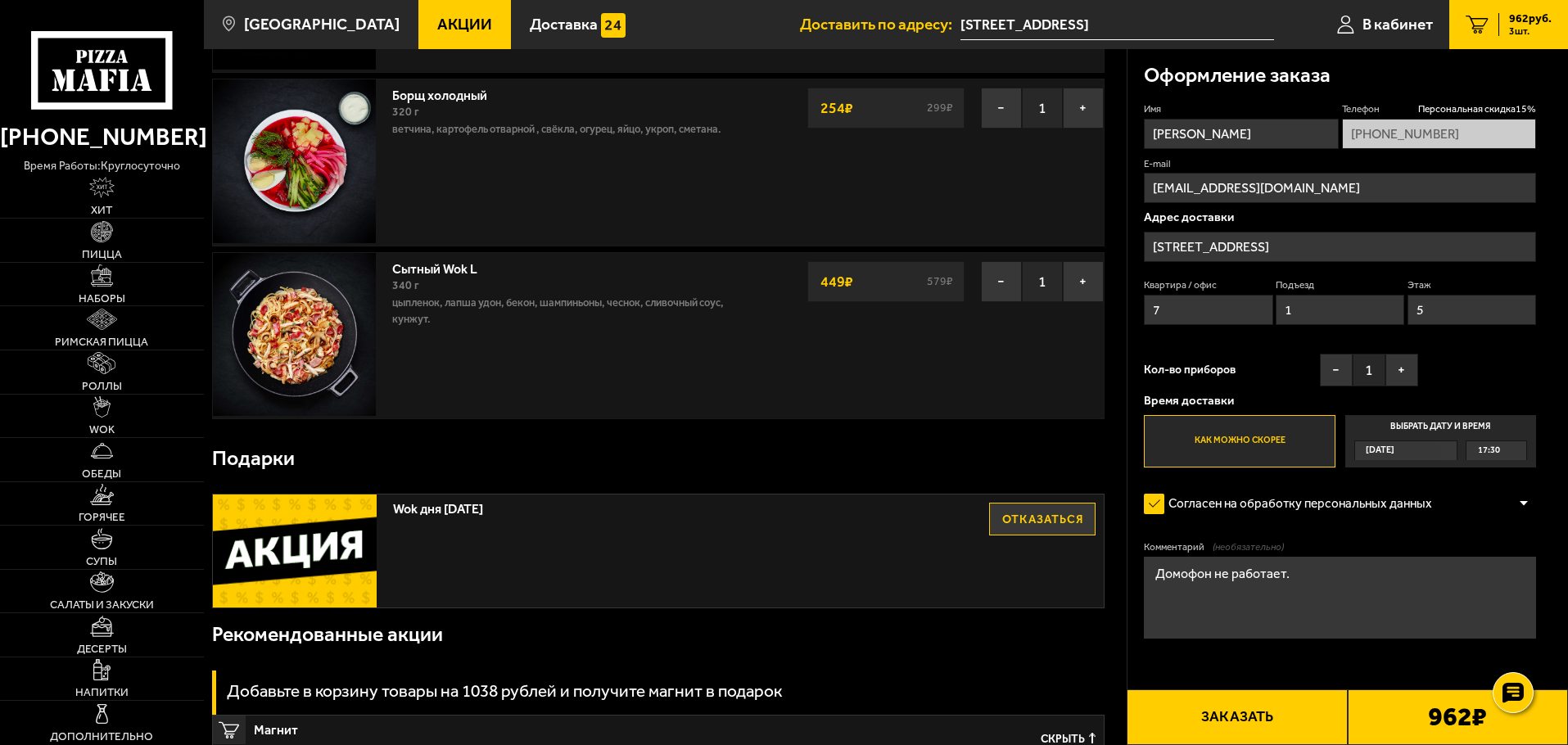
click at [1259, 730] on button "Заказать" at bounding box center [1237, 717] width 220 height 55
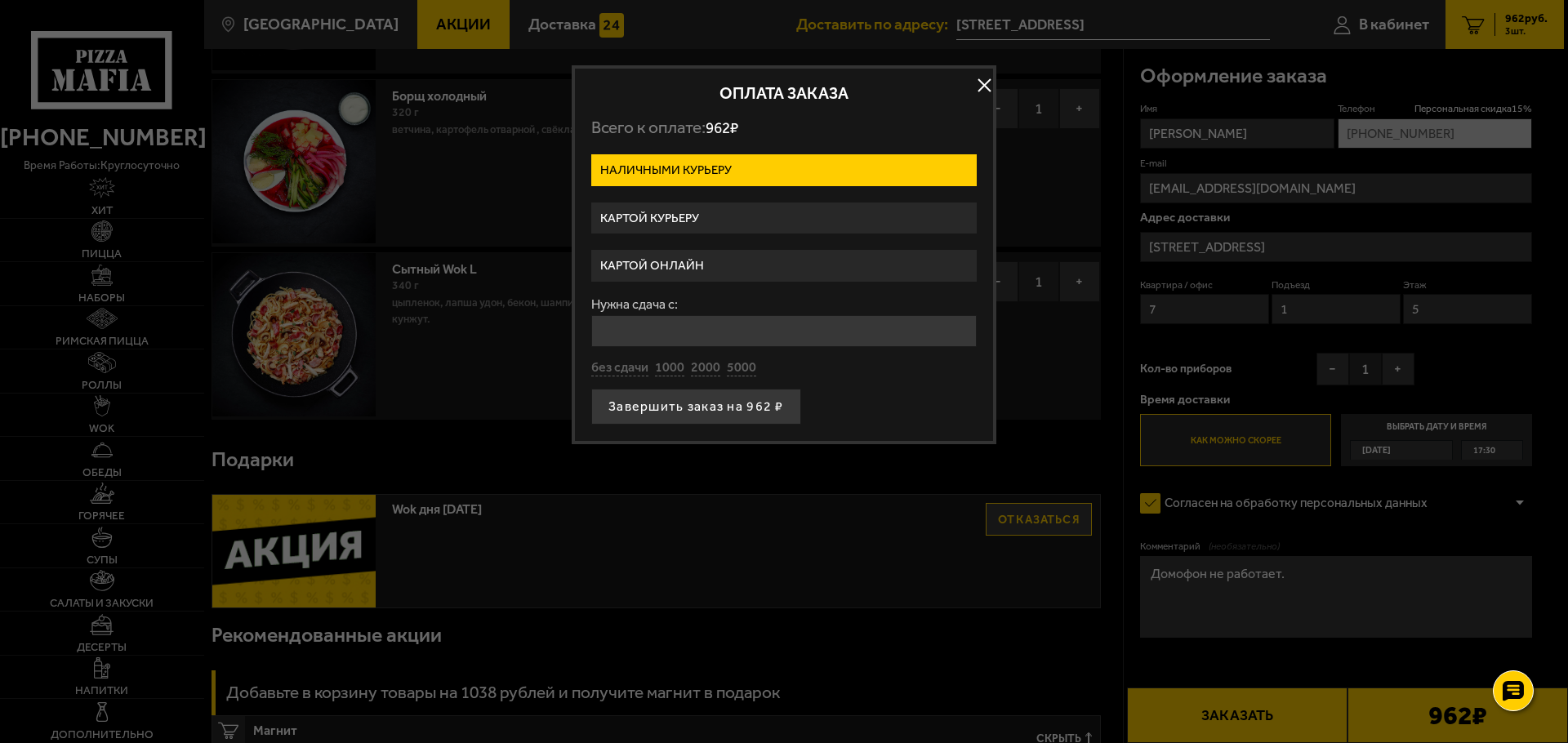
click at [667, 221] on label "Картой курьеру" at bounding box center [784, 219] width 386 height 32
click at [0, 0] on input "Картой курьеру" at bounding box center [0, 0] width 0 height 0
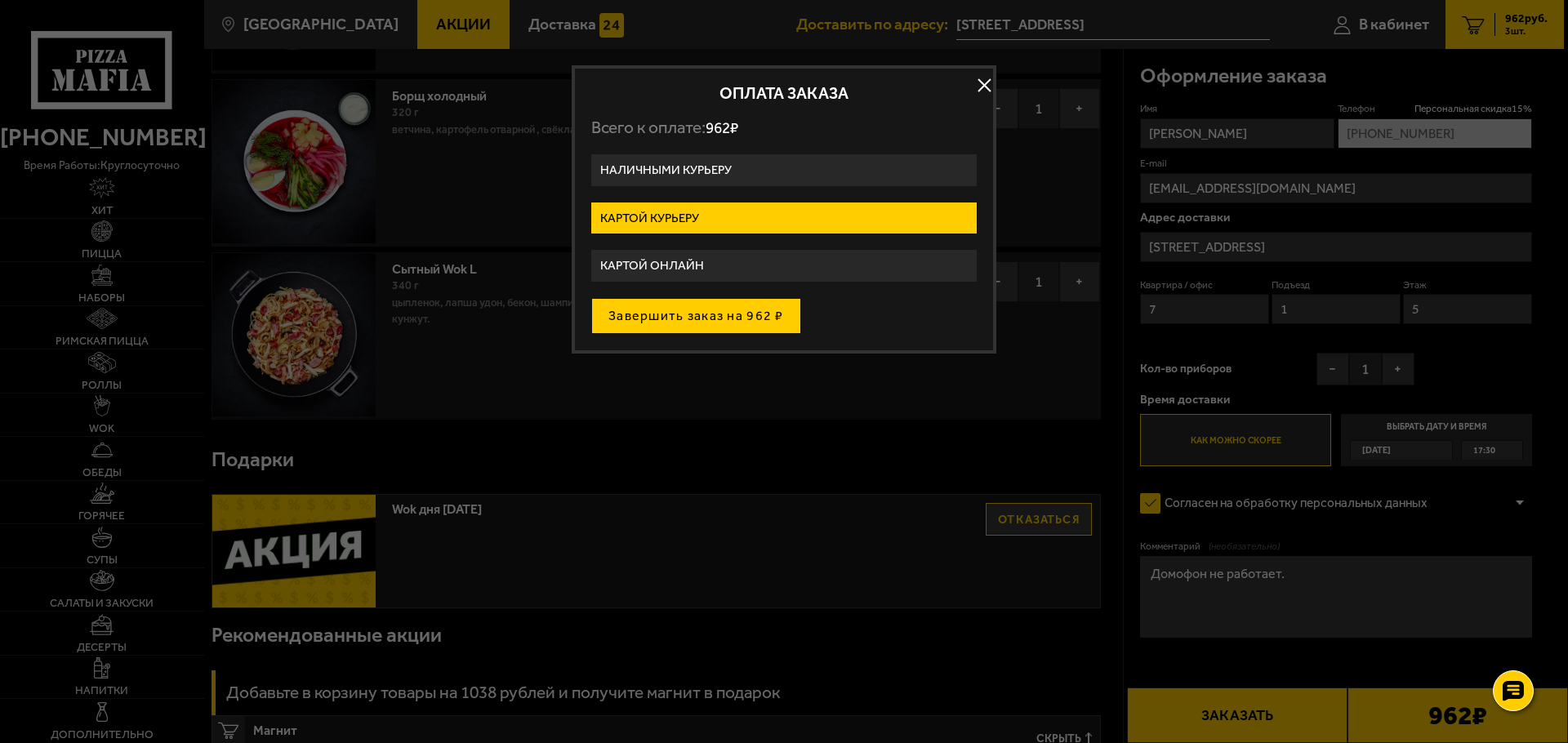
click at [701, 320] on button "Завершить заказ на 962 ₽" at bounding box center [696, 316] width 210 height 36
